Goal: Find contact information: Find contact information

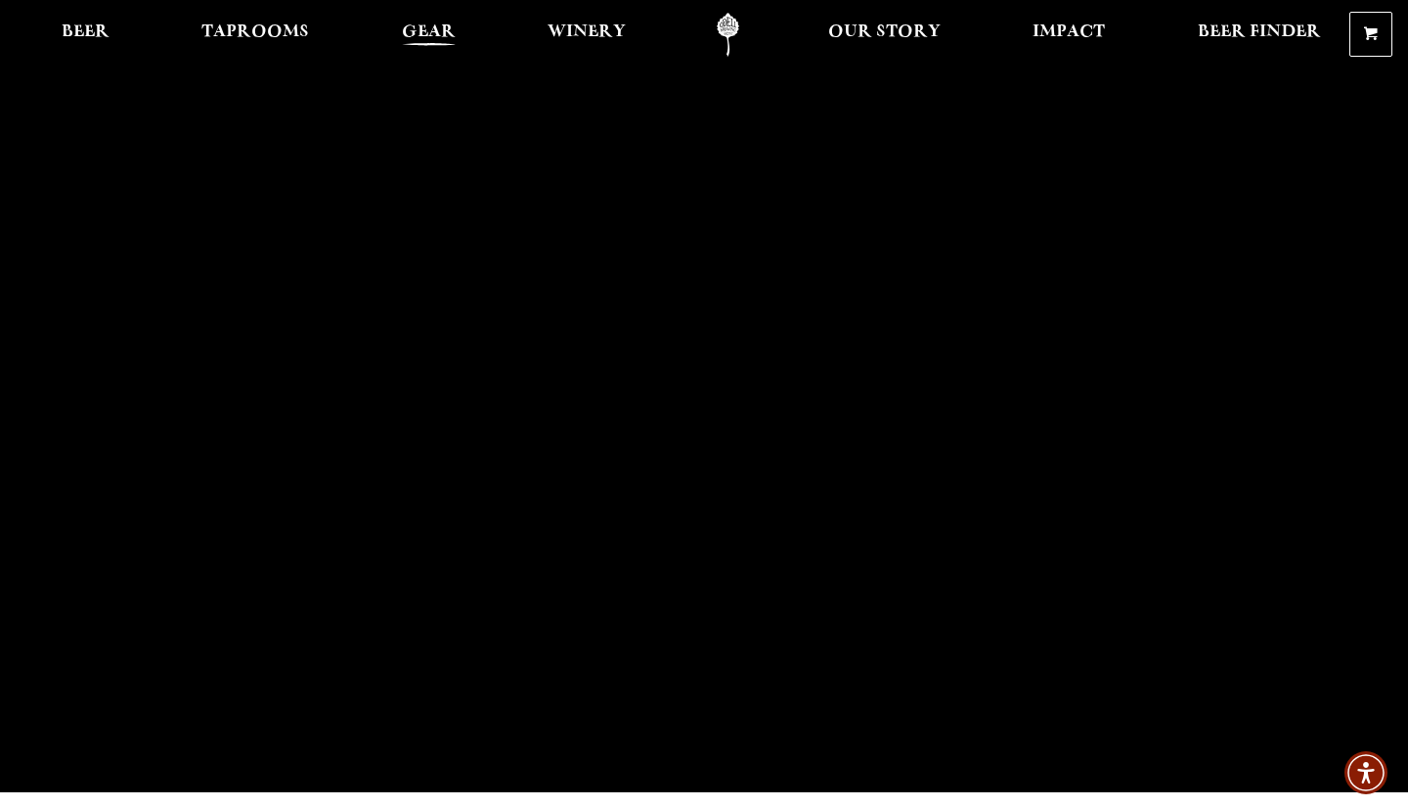
click at [438, 31] on span "Gear" at bounding box center [429, 32] width 54 height 16
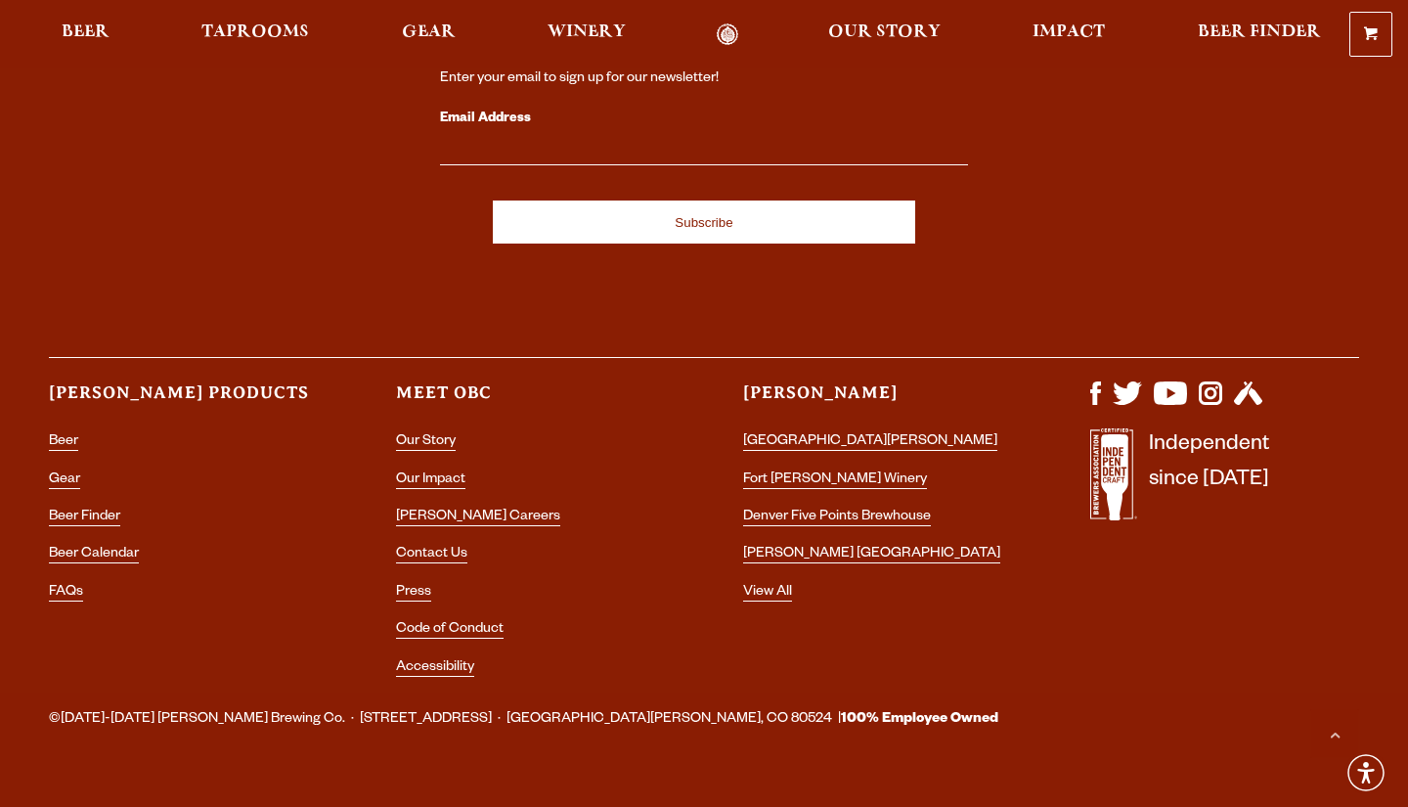
scroll to position [5559, 0]
click at [447, 548] on link "Contact Us" at bounding box center [431, 557] width 71 height 18
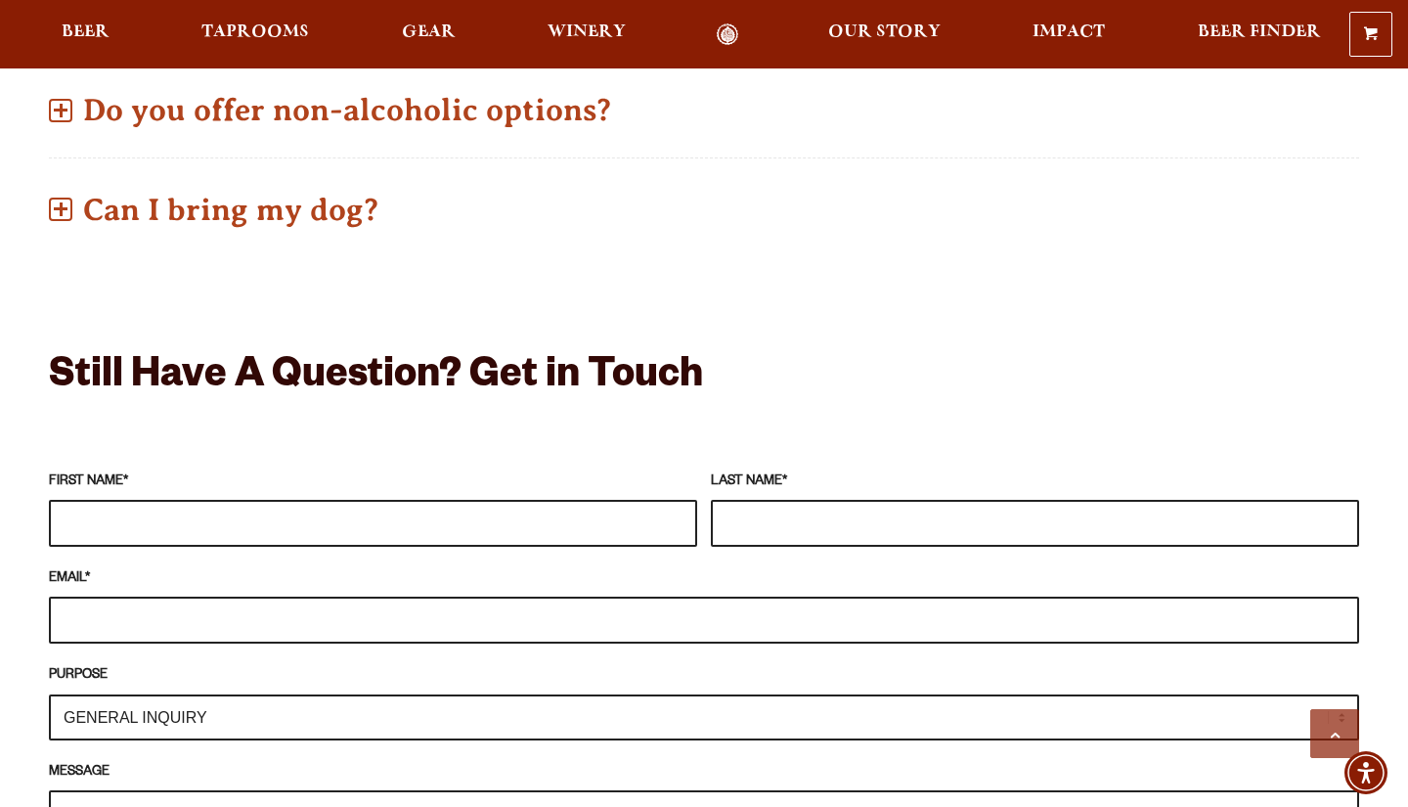
scroll to position [1478, 0]
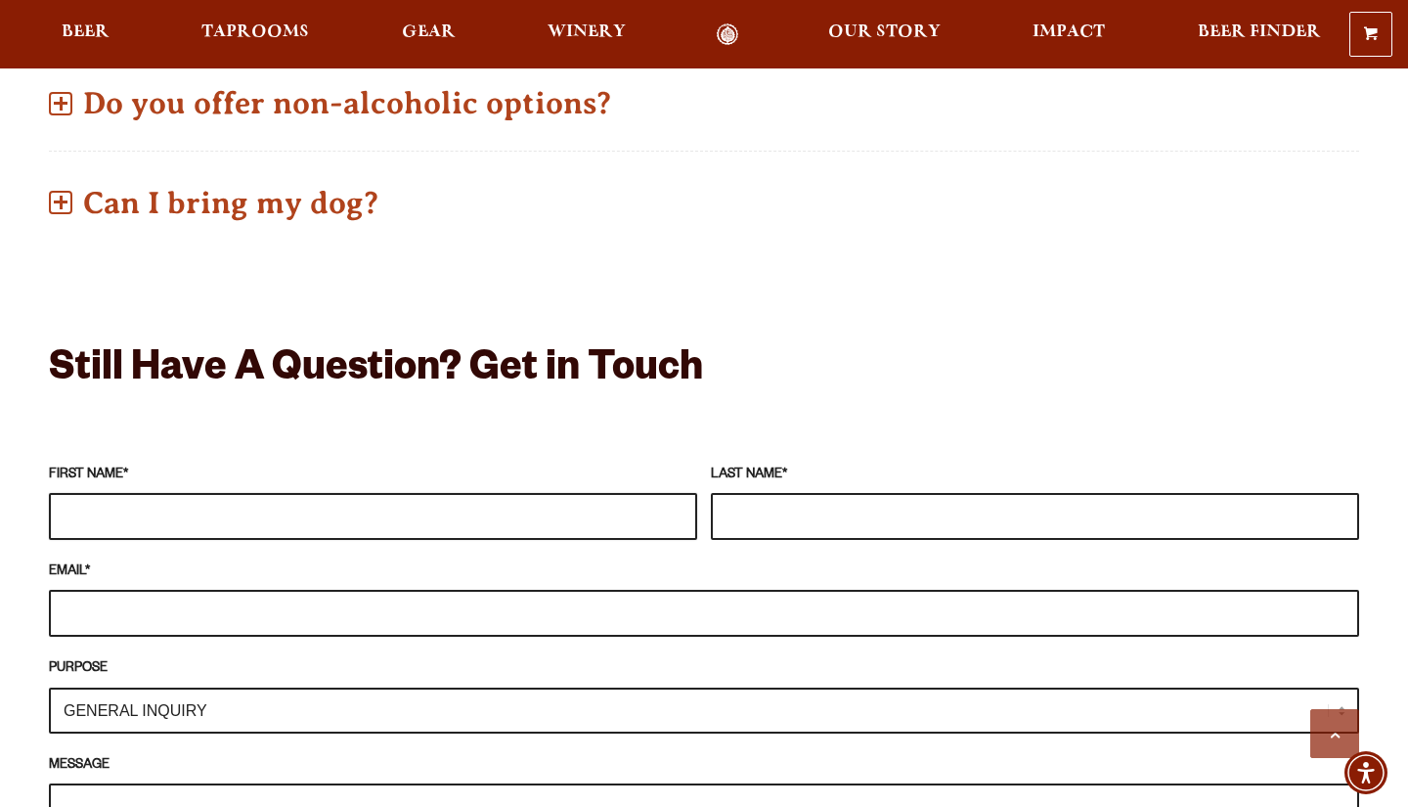
click at [191, 493] on input "FIRST NAME *" at bounding box center [373, 516] width 648 height 47
click at [185, 493] on input "FIRST NAME *" at bounding box center [373, 516] width 648 height 47
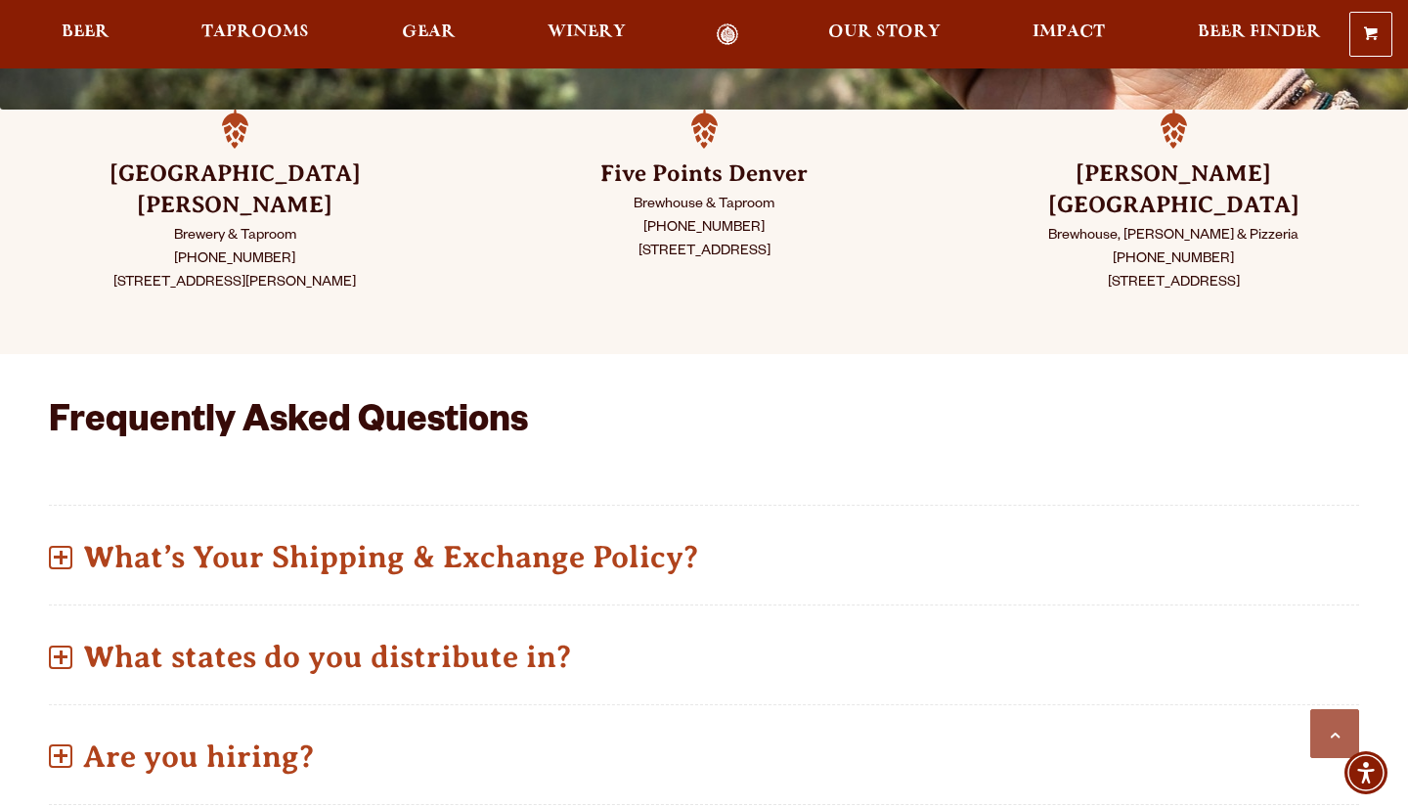
scroll to position [540, 0]
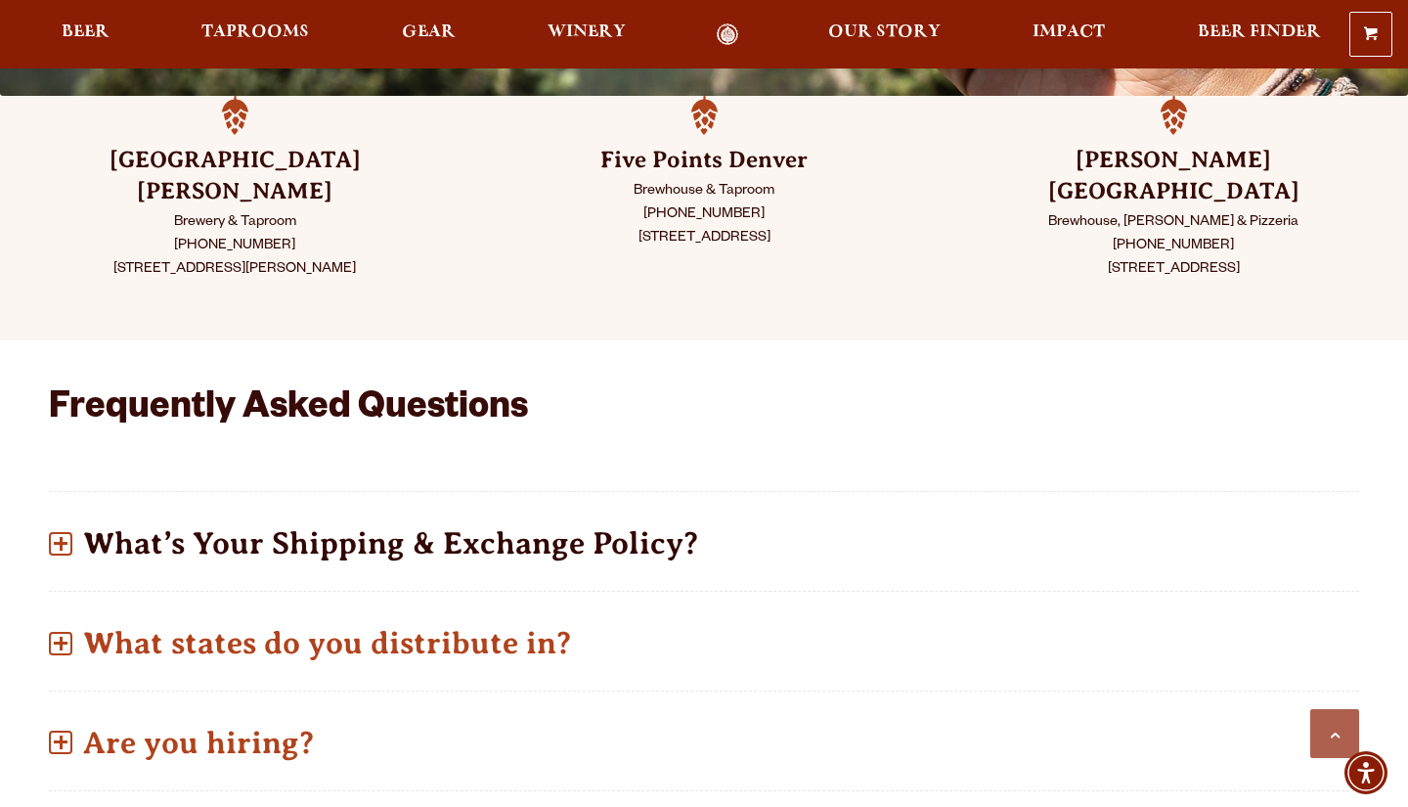
click at [65, 532] on span at bounding box center [60, 543] width 23 height 23
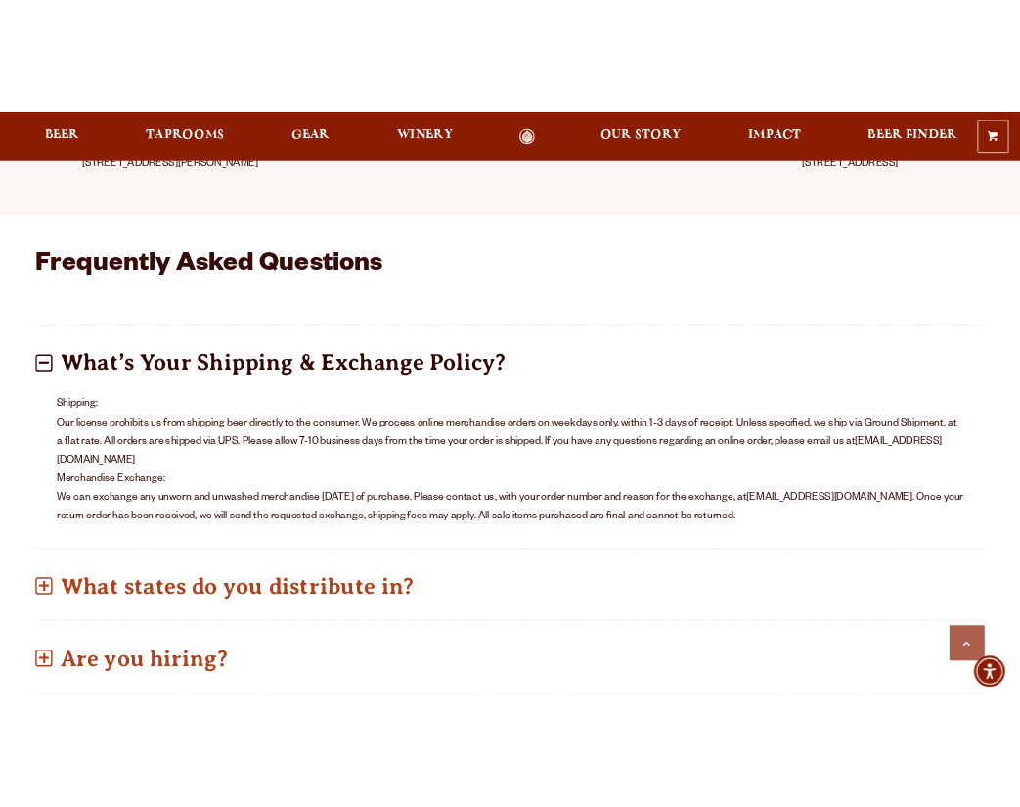
scroll to position [740, 0]
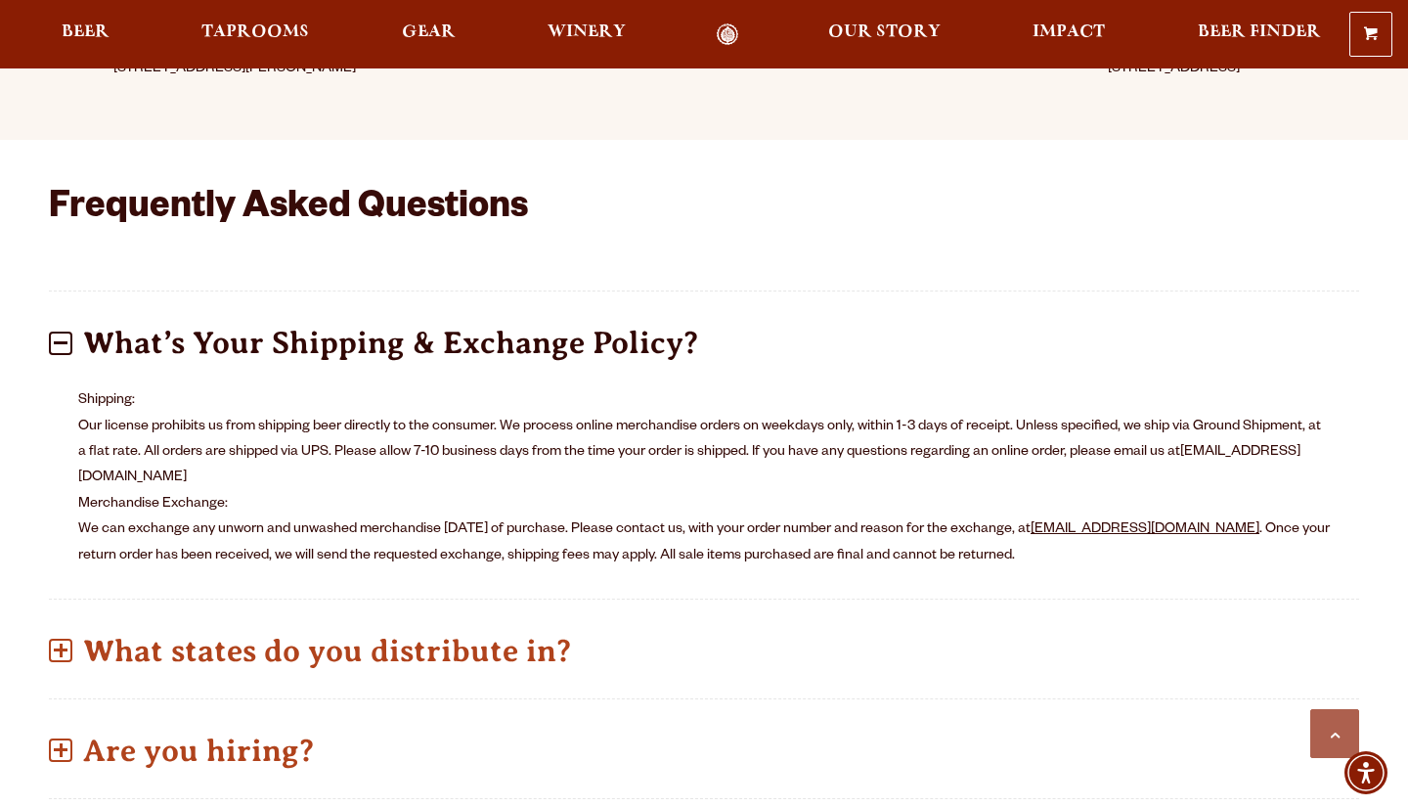
click at [1149, 522] on link "store@odellbrewing.com" at bounding box center [1145, 530] width 229 height 16
